Goal: Navigation & Orientation: Understand site structure

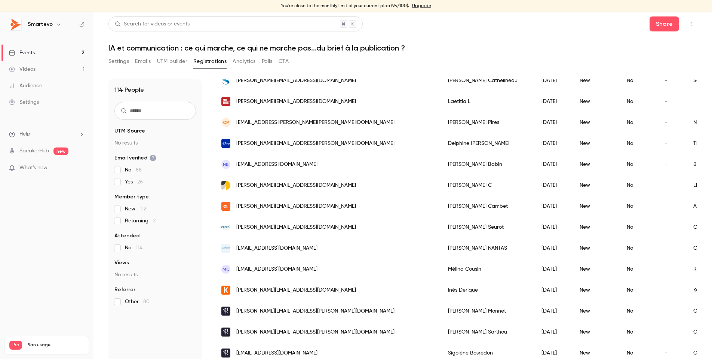
scroll to position [835, 0]
click at [18, 340] on span "Pro" at bounding box center [15, 344] width 13 height 9
click at [39, 349] on div "Videos 1 / 90" at bounding box center [46, 354] width 75 height 11
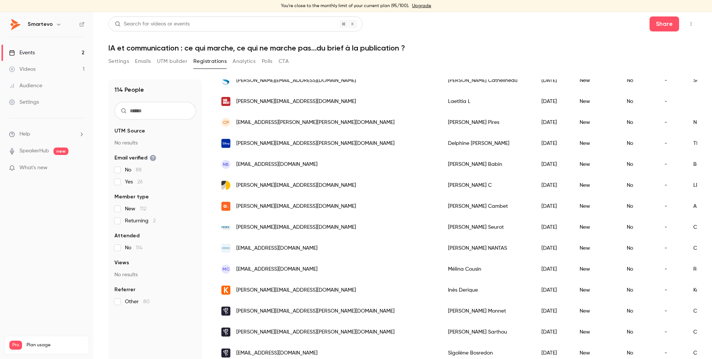
click at [13, 340] on span "Pro" at bounding box center [15, 344] width 13 height 9
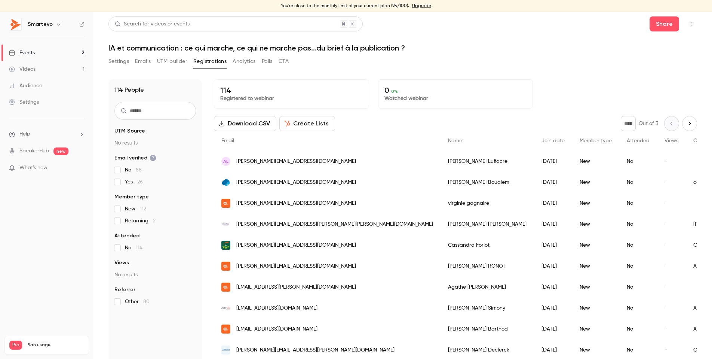
scroll to position [0, 0]
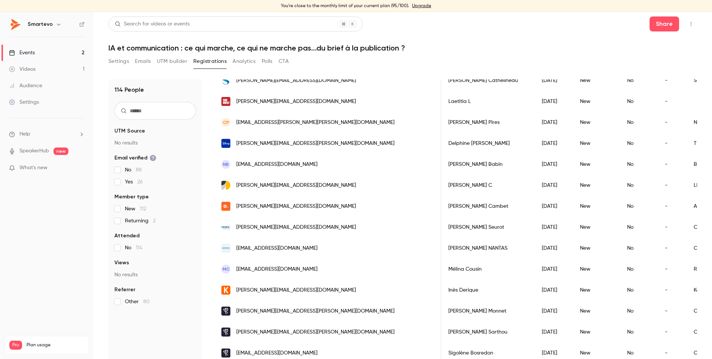
scroll to position [835, 0]
click at [37, 168] on span "What's new" at bounding box center [33, 168] width 28 height 8
click at [195, 161] on div at bounding box center [356, 179] width 712 height 359
click at [33, 170] on span "What's new" at bounding box center [33, 168] width 28 height 8
click at [33, 152] on div at bounding box center [356, 179] width 712 height 359
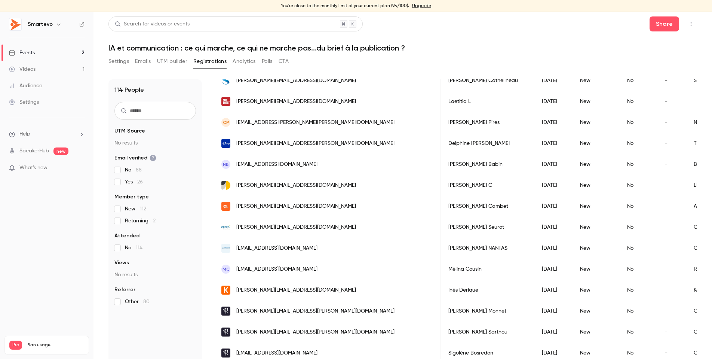
click at [25, 132] on span "Help" at bounding box center [24, 134] width 11 height 8
click at [32, 180] on div at bounding box center [356, 179] width 712 height 359
